Goal: Transaction & Acquisition: Purchase product/service

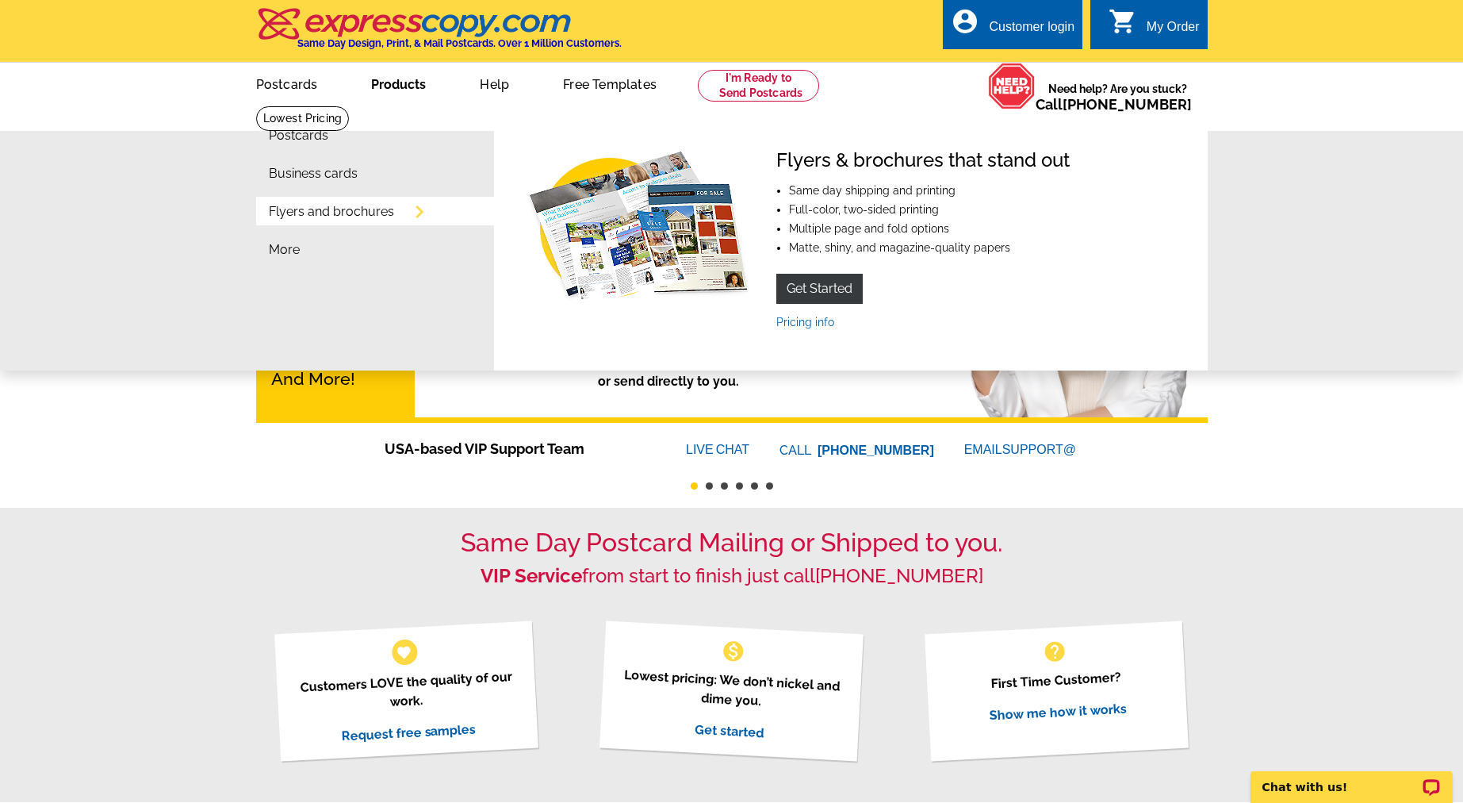
click at [374, 94] on link "Products" at bounding box center [398, 82] width 105 height 37
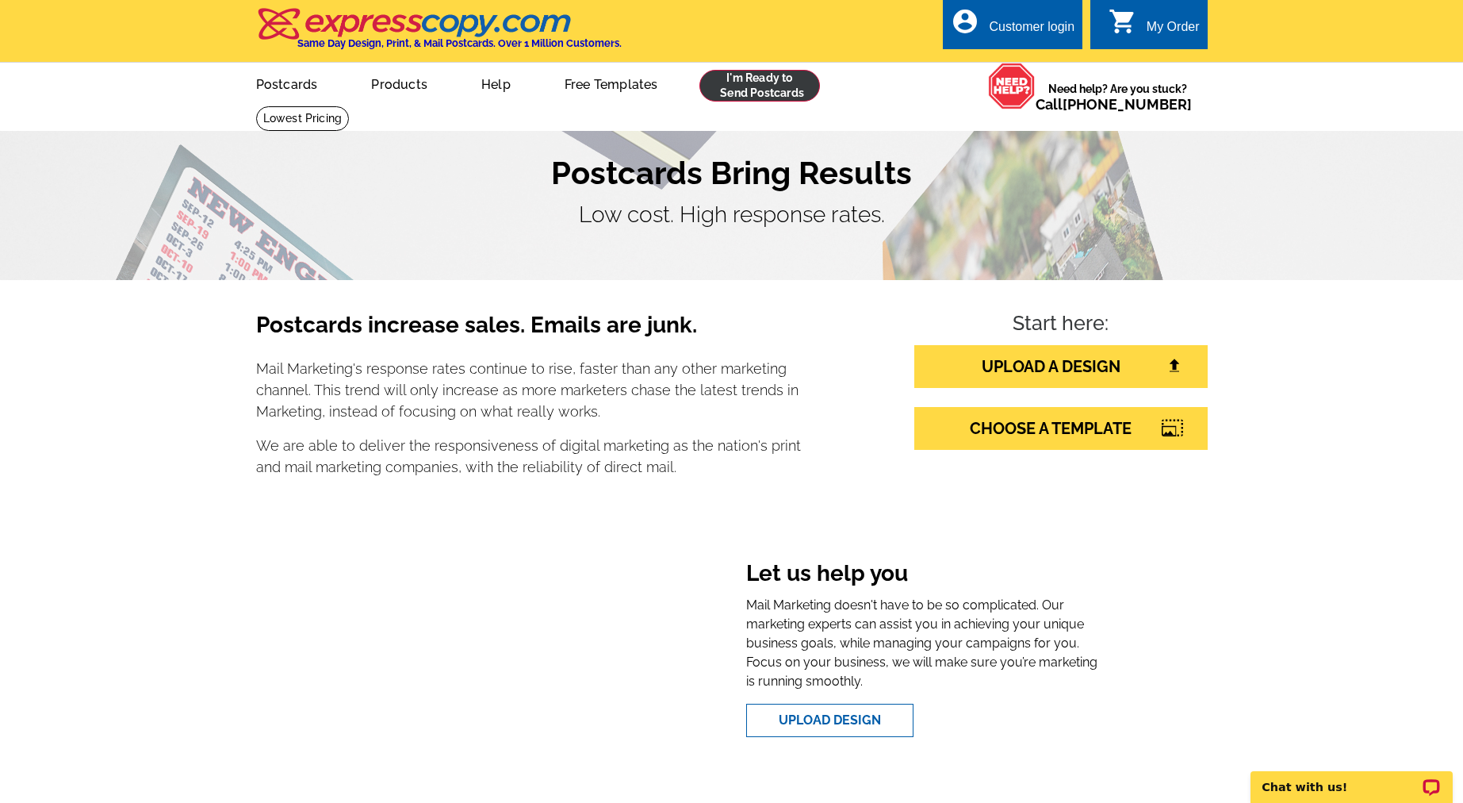
scroll to position [-5, 0]
click at [732, 82] on link at bounding box center [759, 86] width 121 height 32
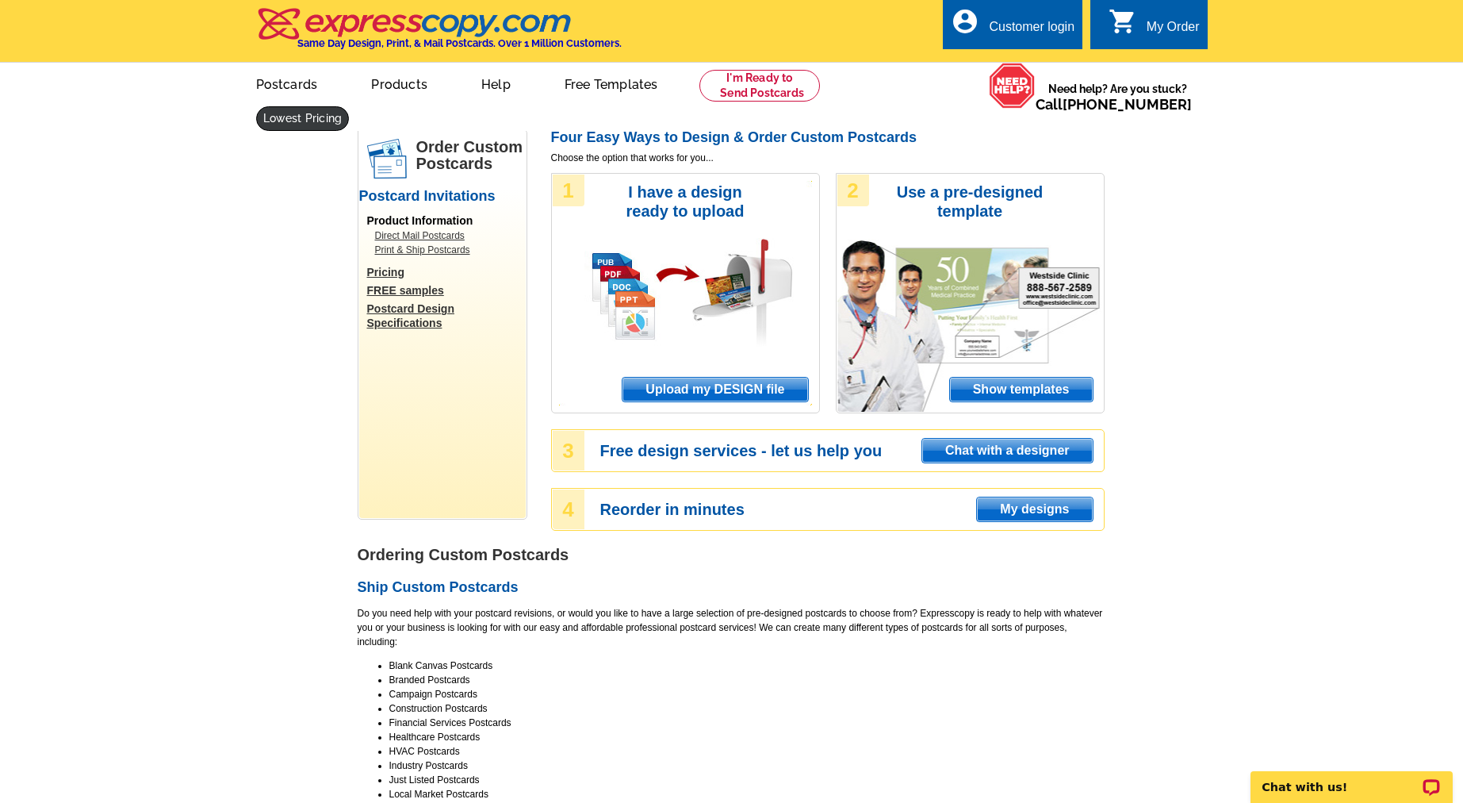
click at [350, 106] on link at bounding box center [303, 118] width 94 height 25
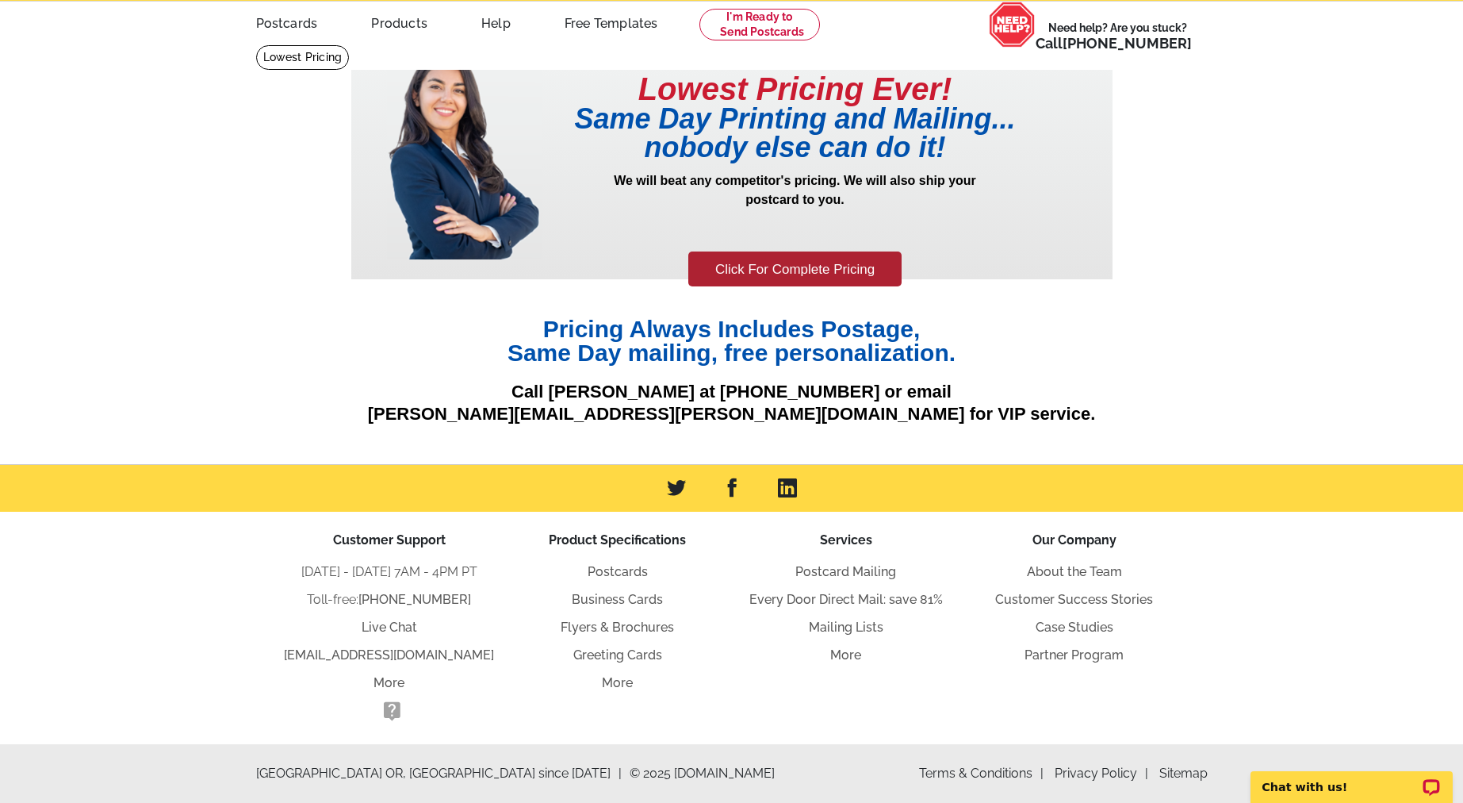
scroll to position [59, 0]
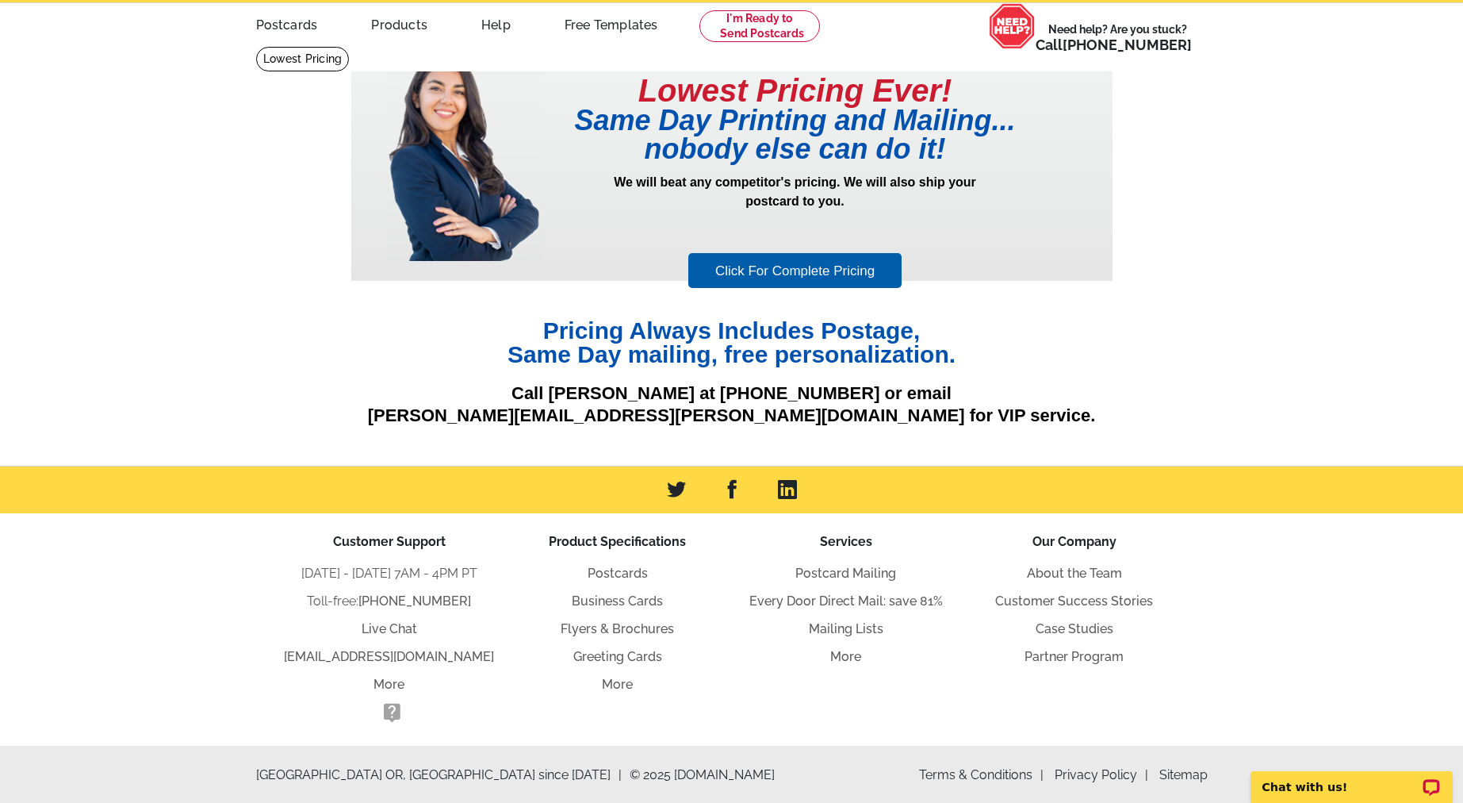
click at [816, 276] on link "Click For Complete Pricing" at bounding box center [794, 271] width 213 height 36
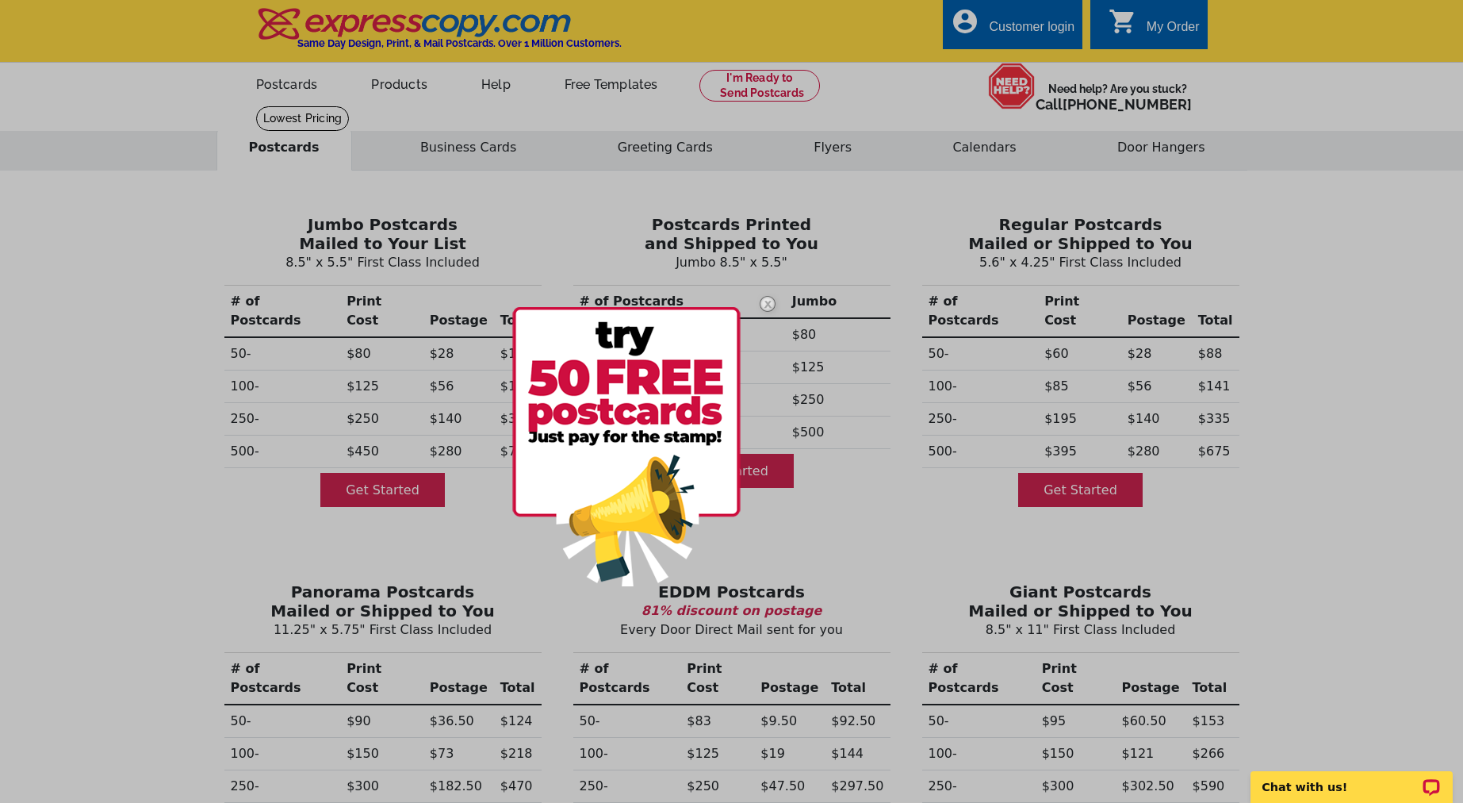
click at [508, 500] on div at bounding box center [731, 401] width 1463 height 803
click at [764, 302] on img at bounding box center [768, 304] width 46 height 46
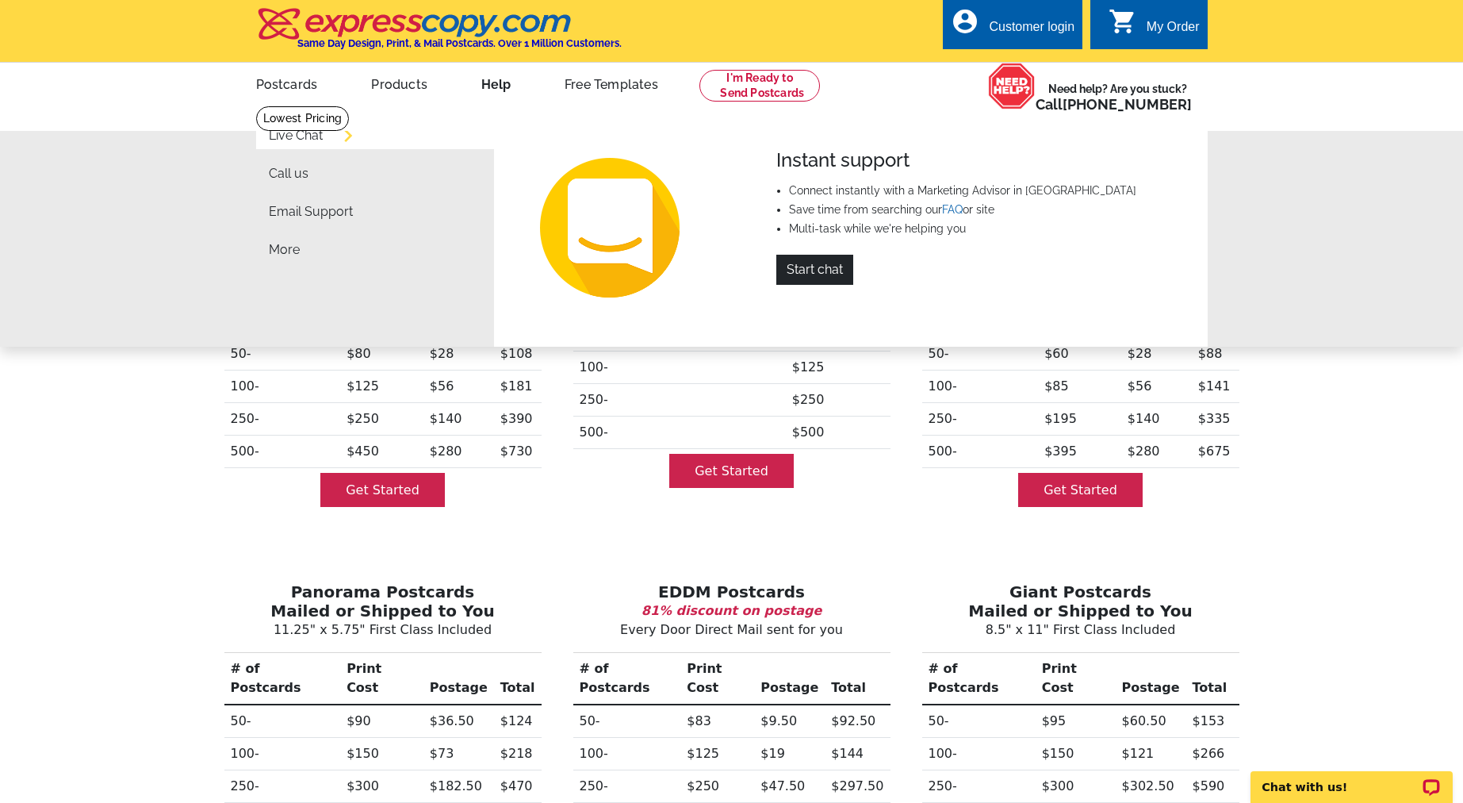
click at [500, 91] on link "Help" at bounding box center [496, 82] width 80 height 37
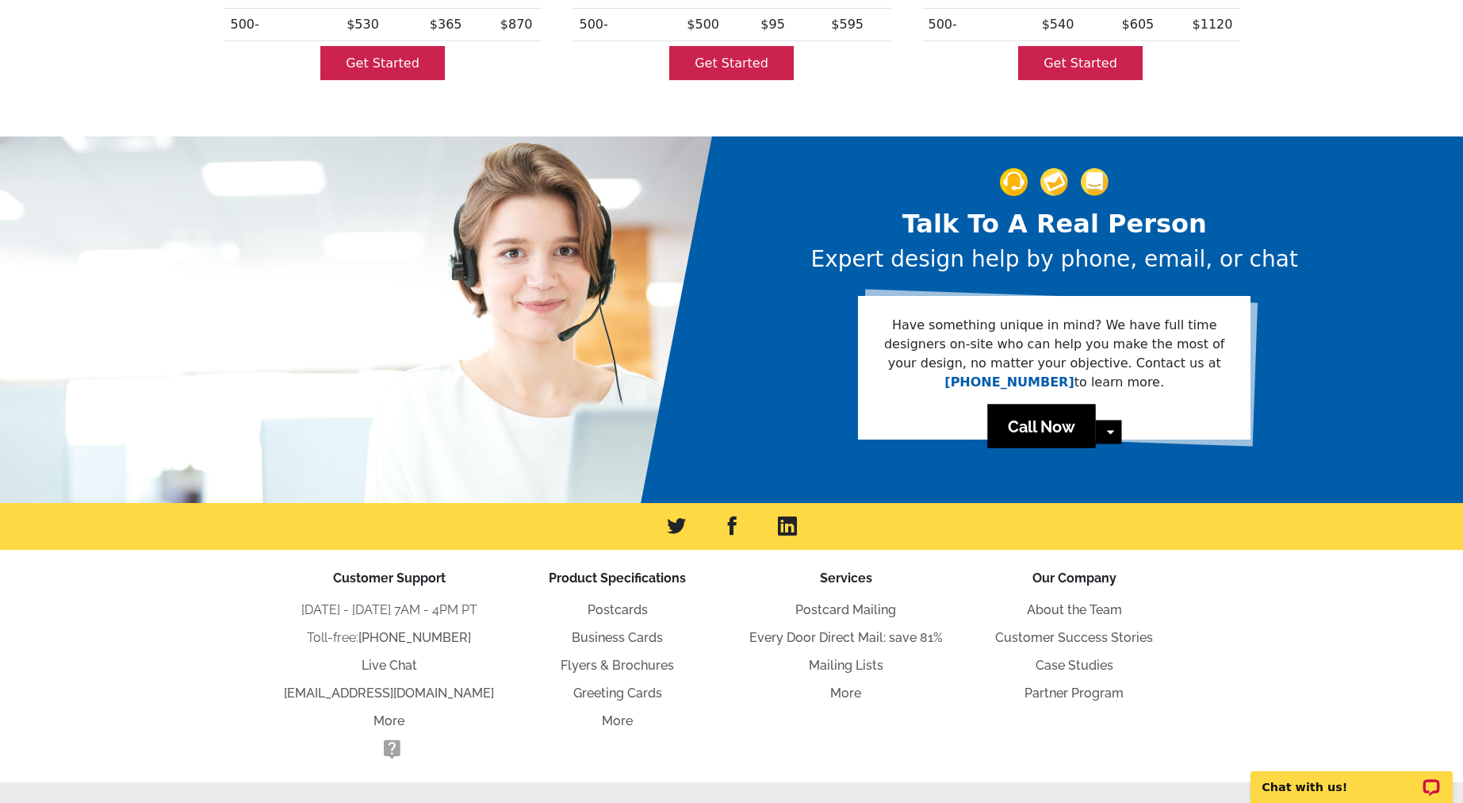
scroll to position [793, 0]
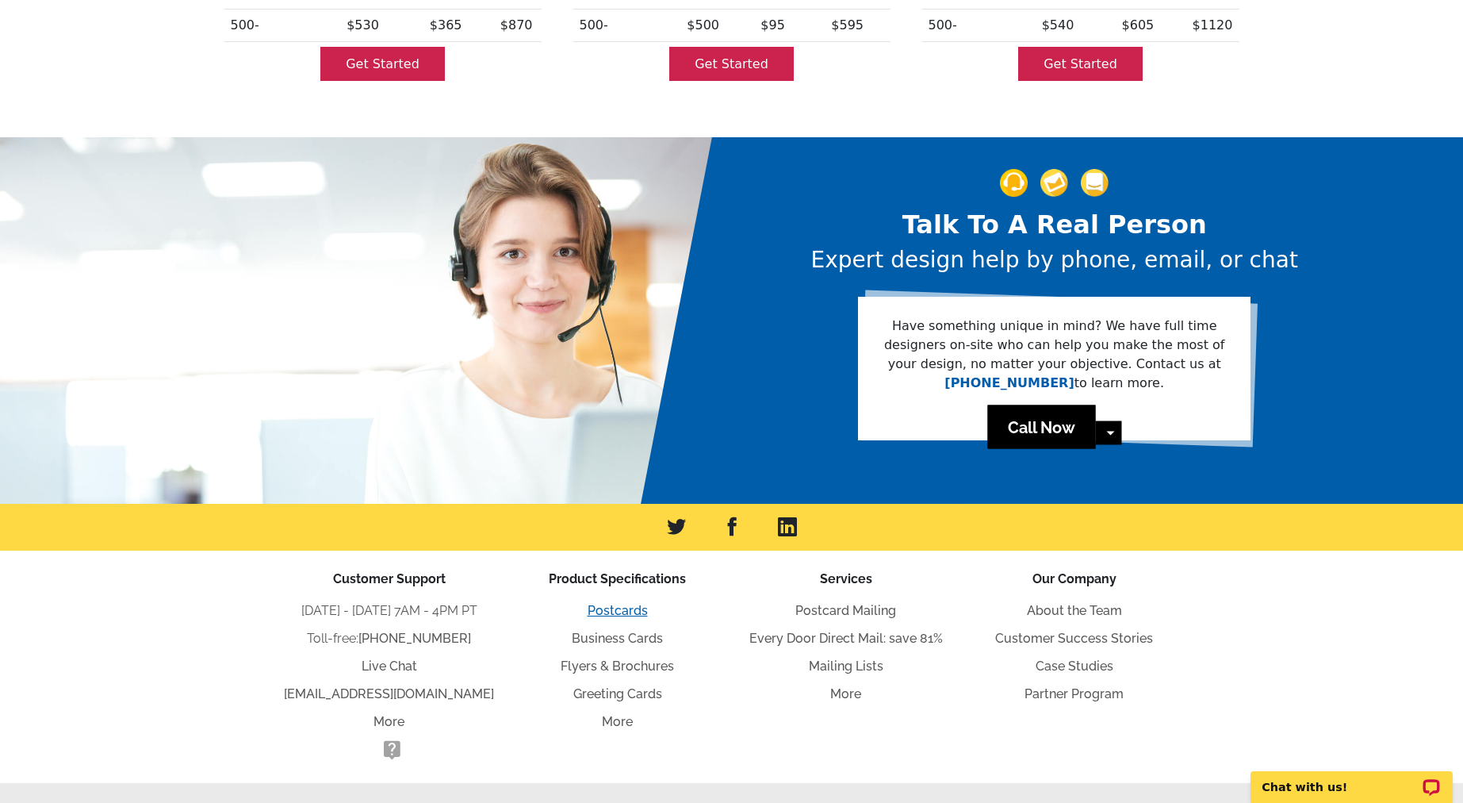
click at [631, 603] on link "Postcards" at bounding box center [618, 610] width 60 height 15
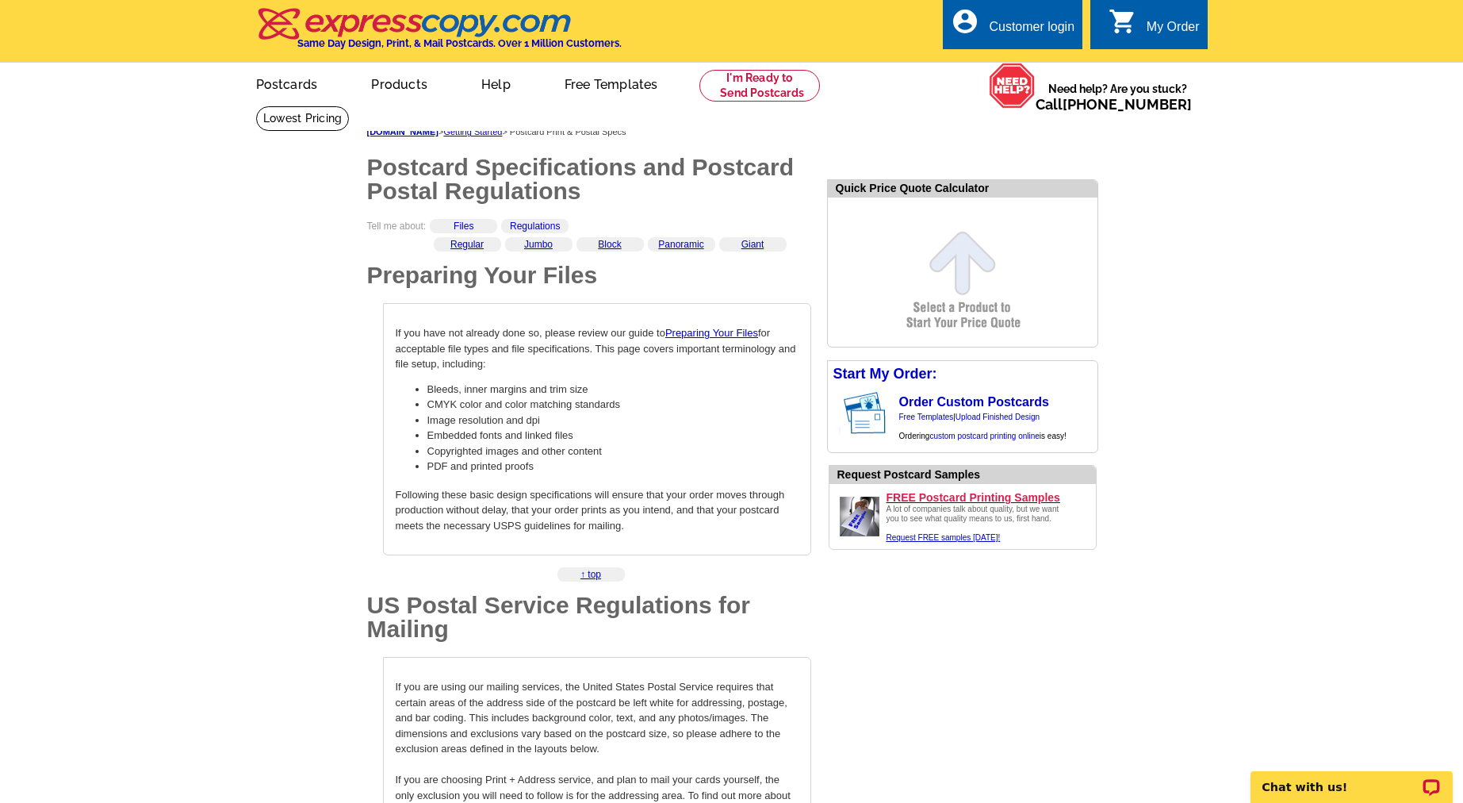
click at [951, 243] on form "Quick Price Quote Calculator" at bounding box center [962, 263] width 271 height 168
select select "9"
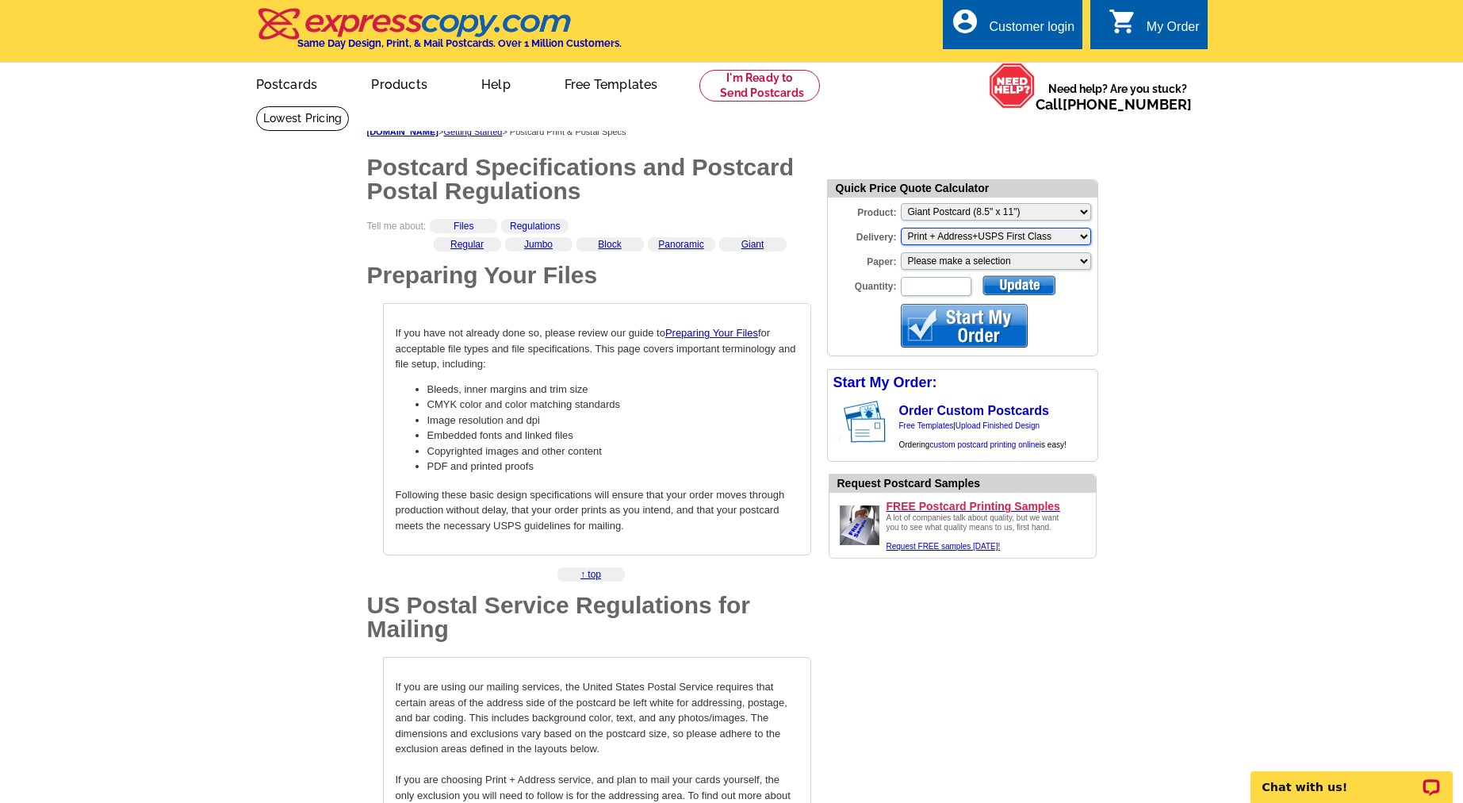
select select "3"
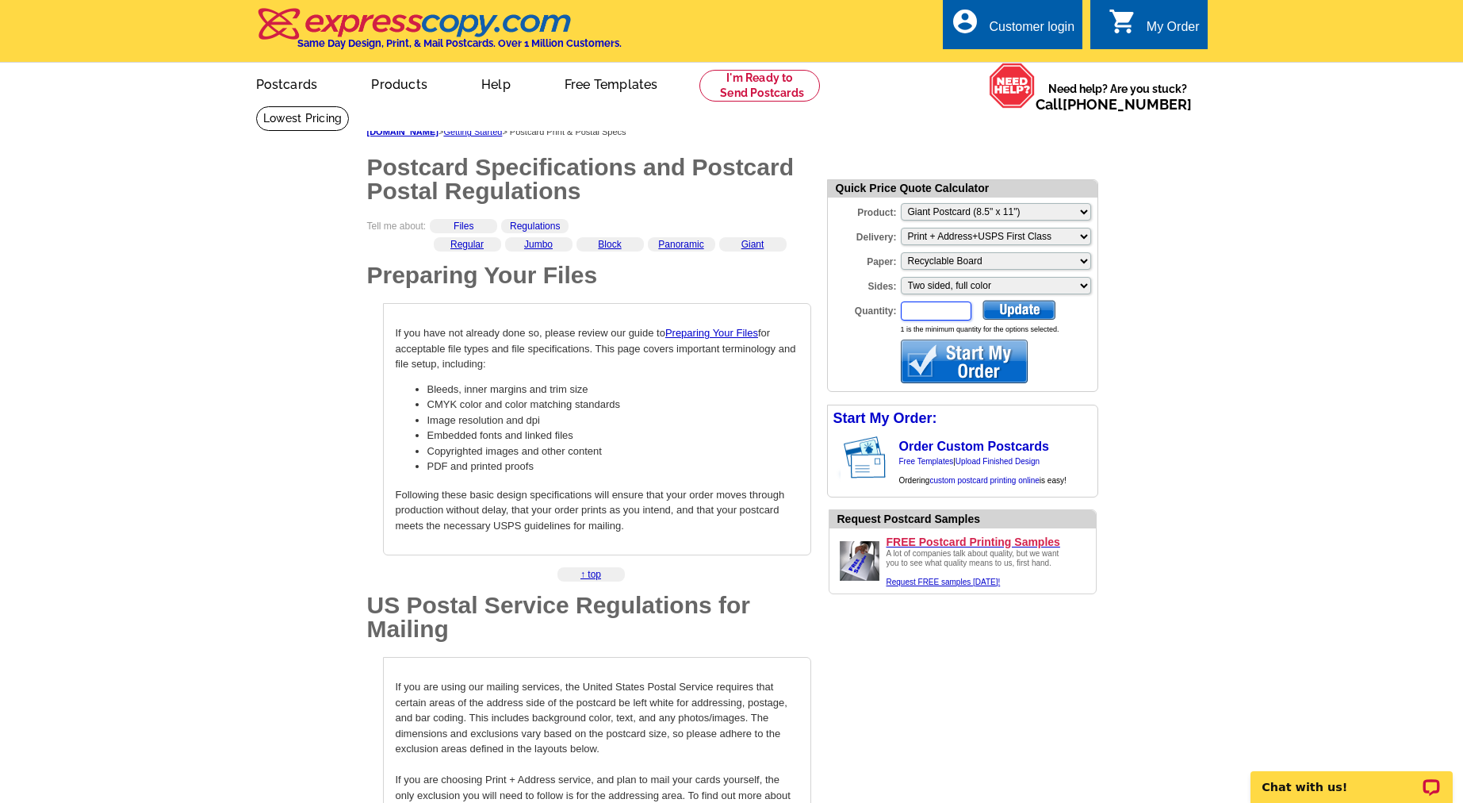
click at [934, 308] on input "Quantity:" at bounding box center [936, 310] width 71 height 19
type input "3864"
click at [1036, 310] on div at bounding box center [1019, 310] width 73 height 20
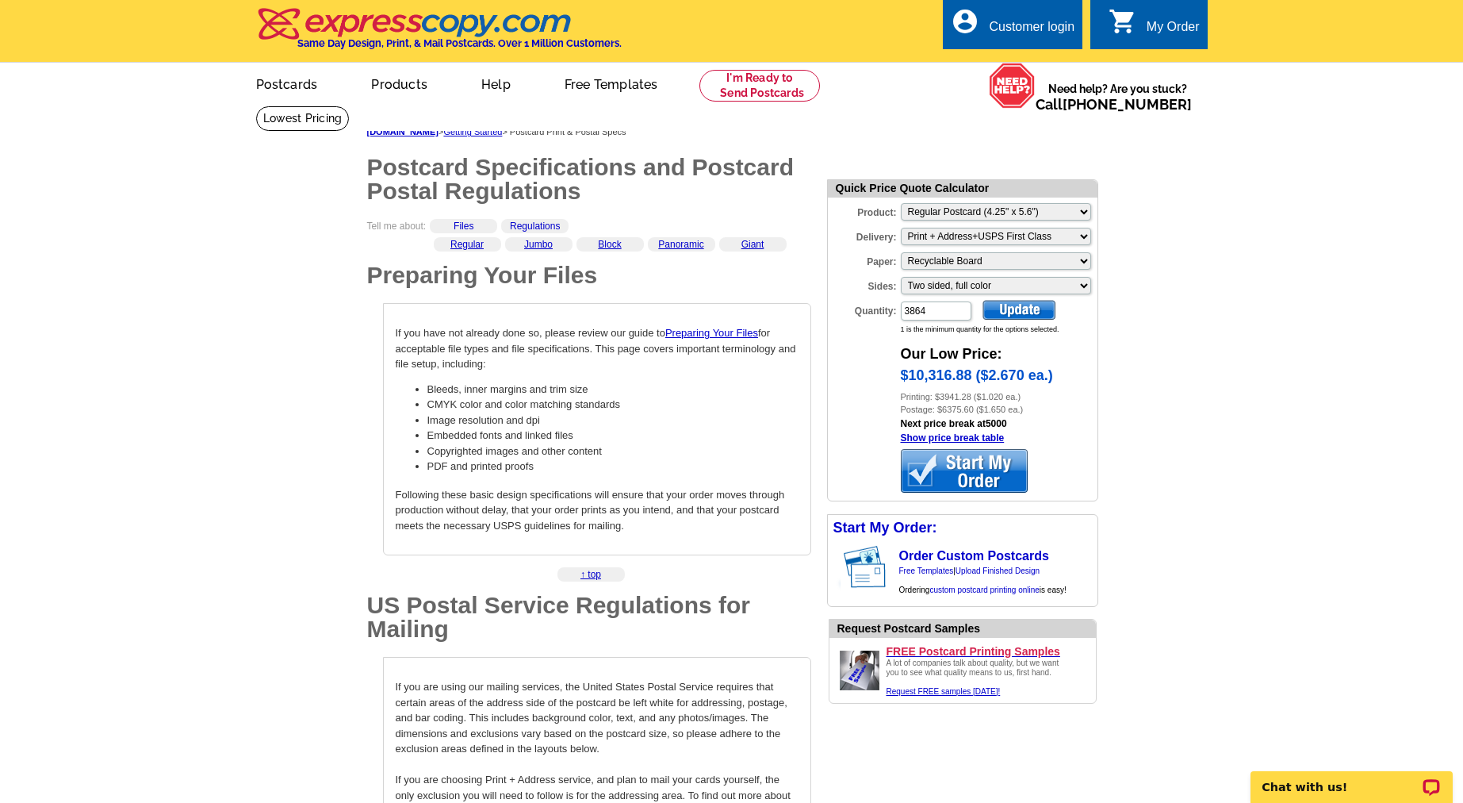
click at [1043, 318] on div at bounding box center [1019, 310] width 73 height 20
click at [1029, 307] on div at bounding box center [1019, 310] width 73 height 20
select select "2"
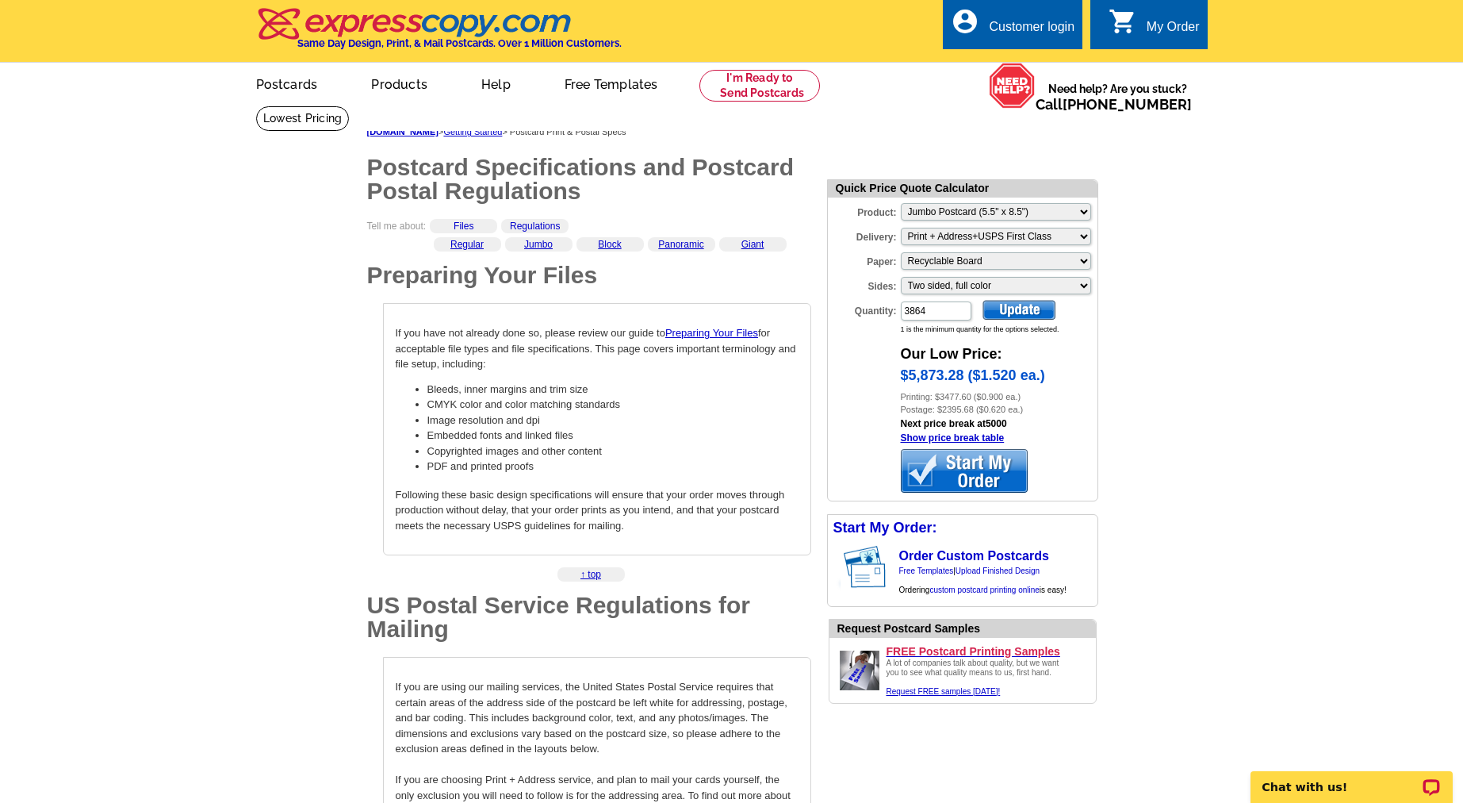
click at [544, 245] on link "Jumbo" at bounding box center [538, 244] width 29 height 11
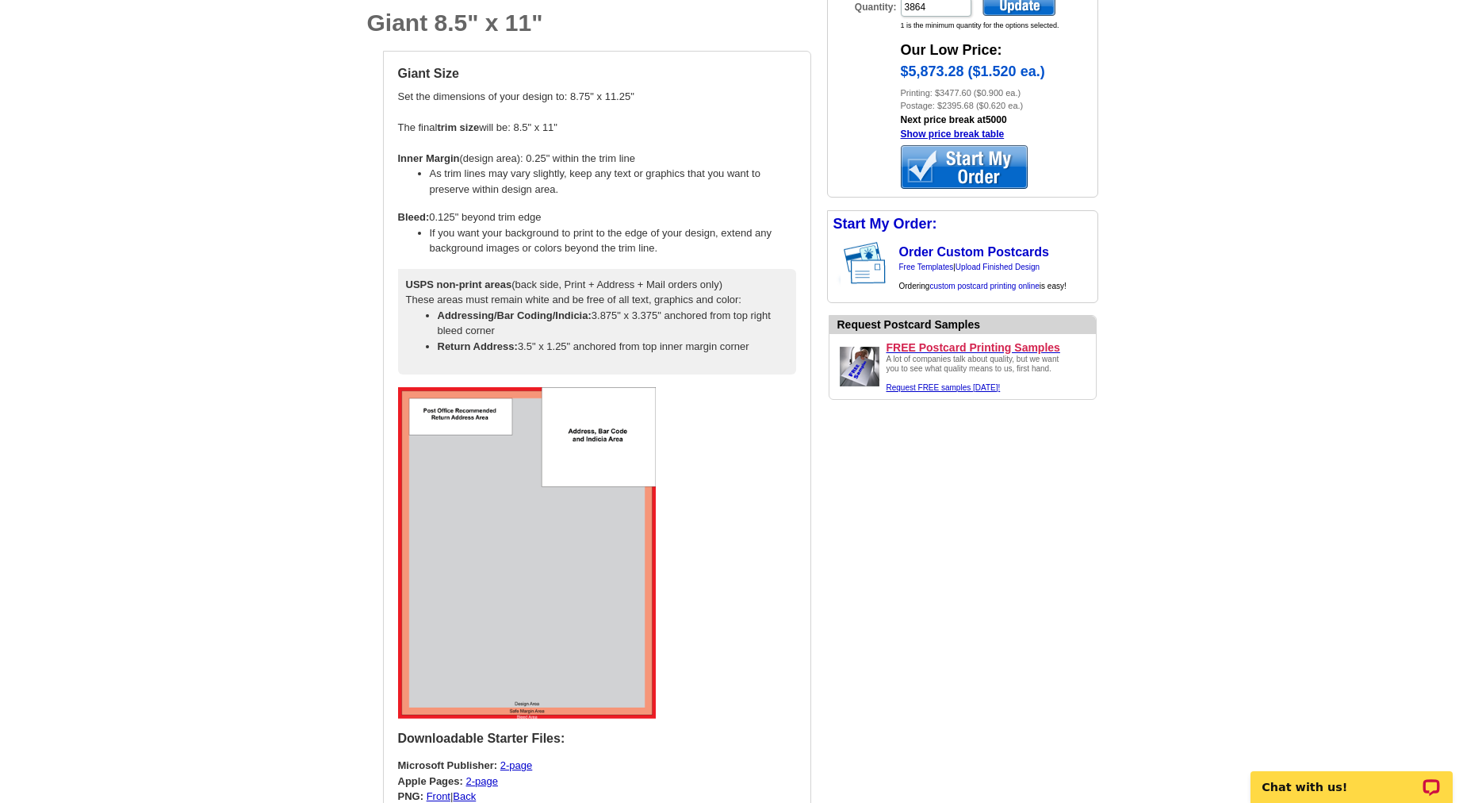
scroll to position [3844, 0]
